Goal: Task Accomplishment & Management: Complete application form

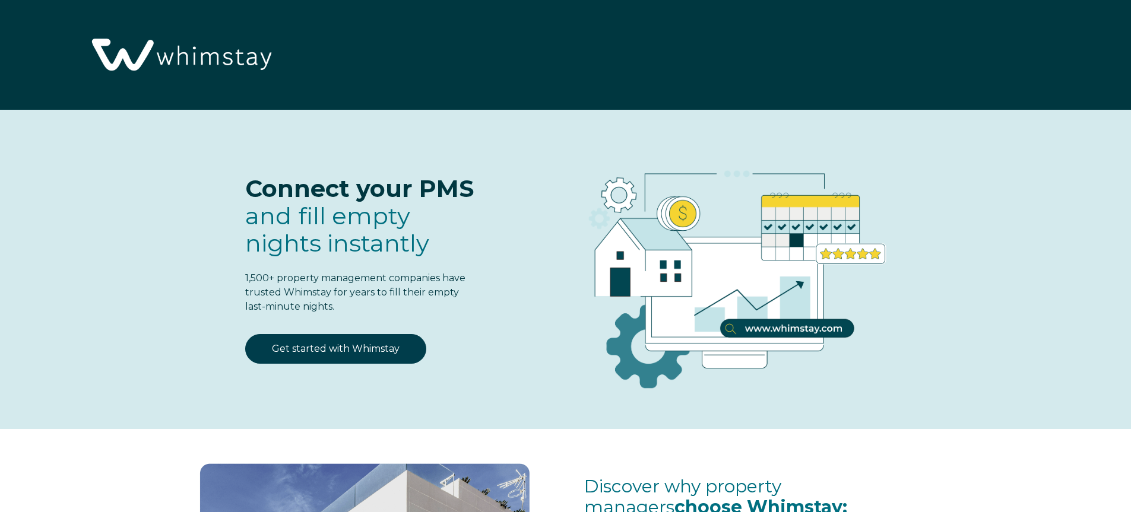
select select "AR"
select select "Standard"
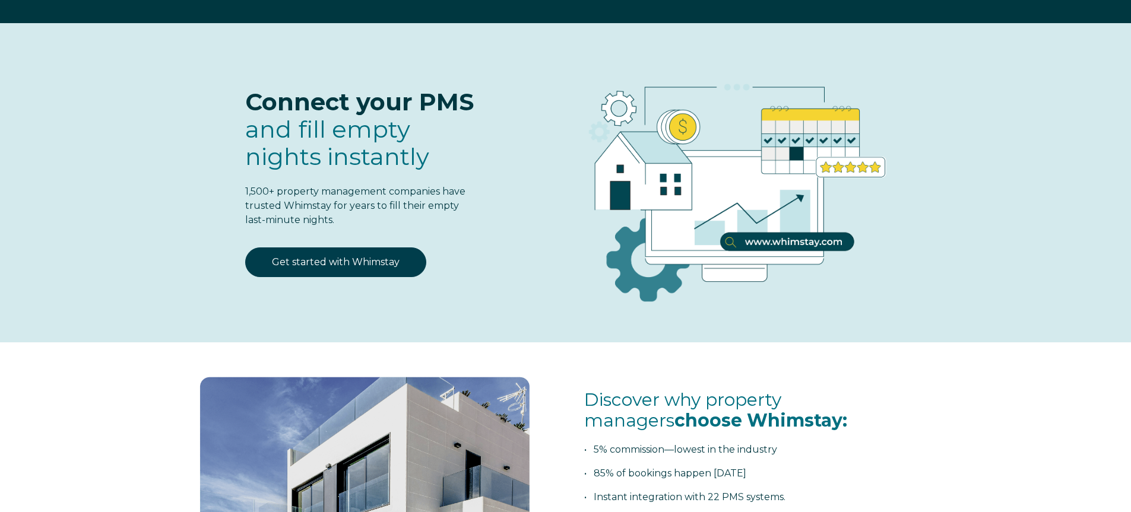
scroll to position [284, 0]
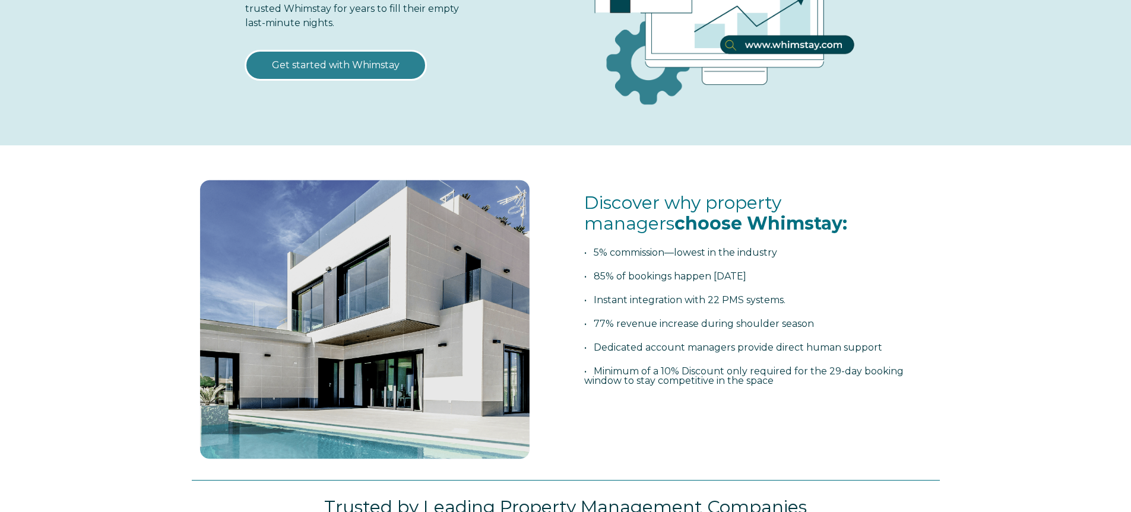
click at [348, 72] on link "Get started with Whimstay" at bounding box center [335, 65] width 181 height 30
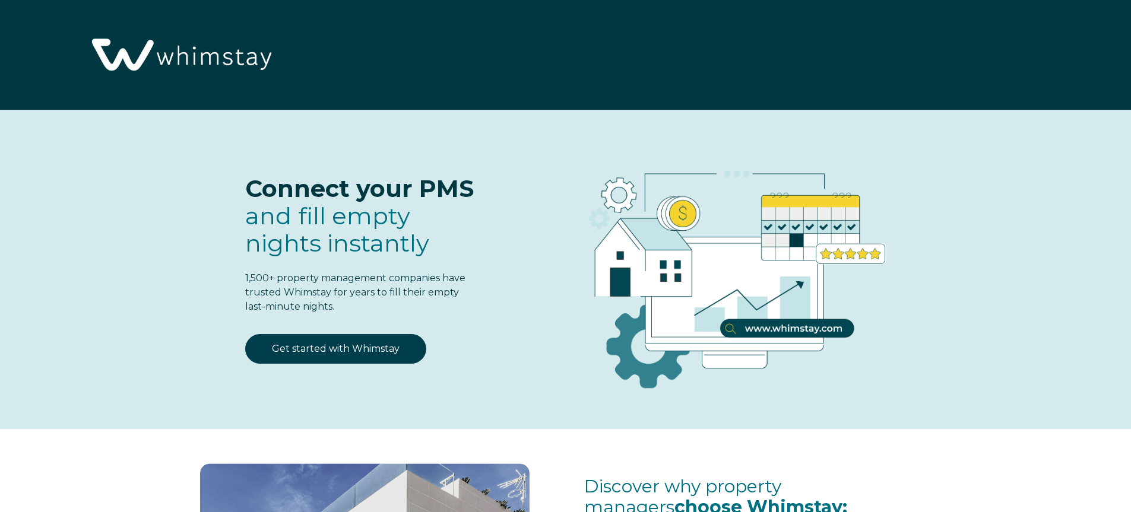
scroll to position [1555, 0]
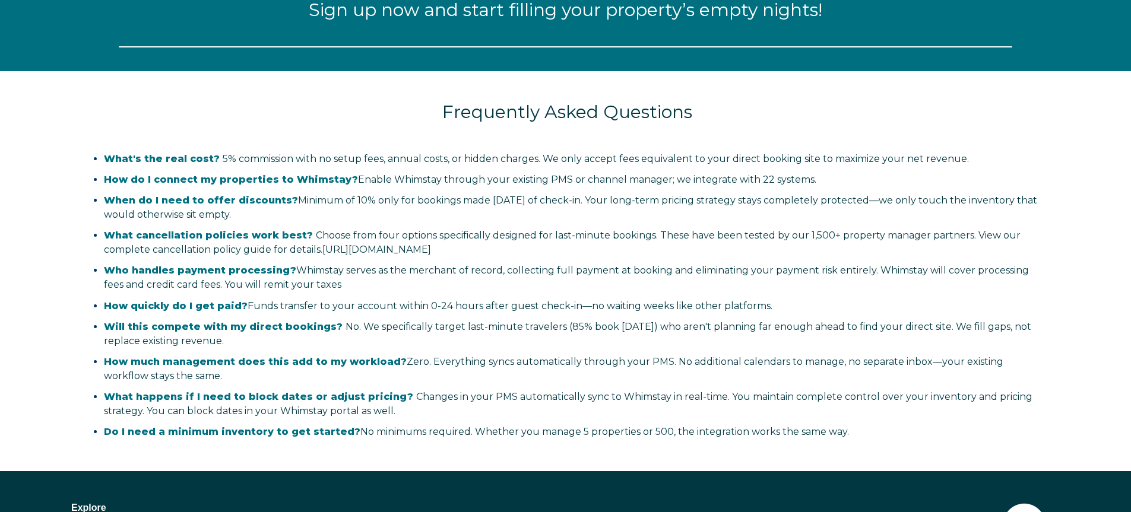
select select "AR"
select select "Standard"
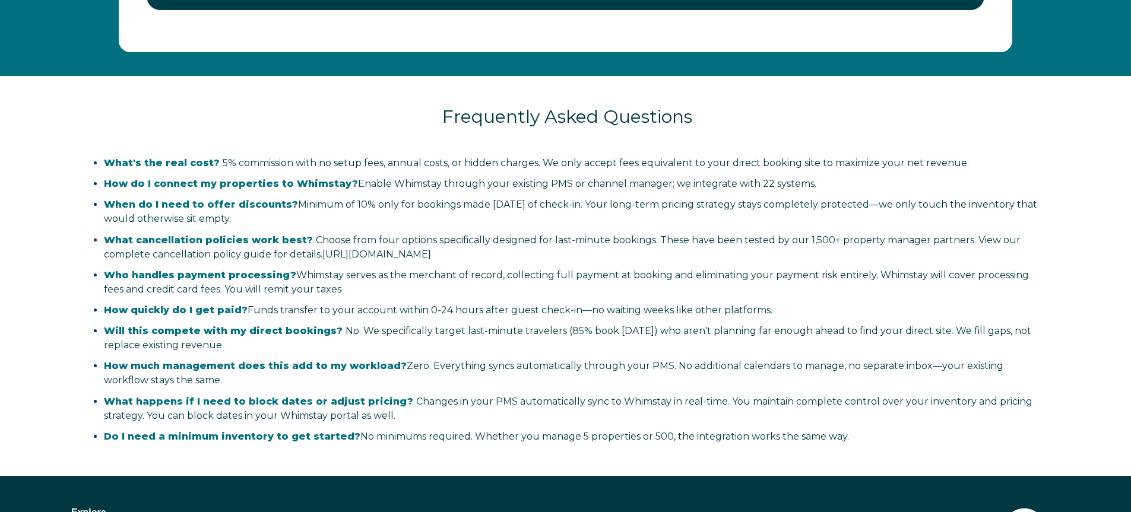
scroll to position [2421, 0]
